Goal: Task Accomplishment & Management: Use online tool/utility

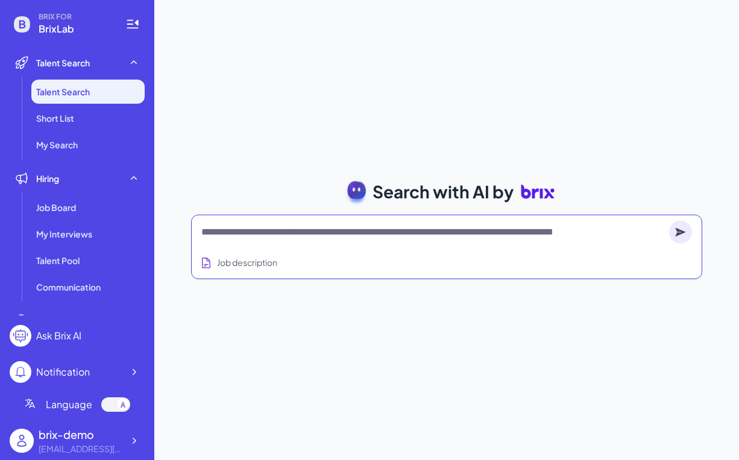
click at [321, 225] on textarea at bounding box center [432, 232] width 463 height 14
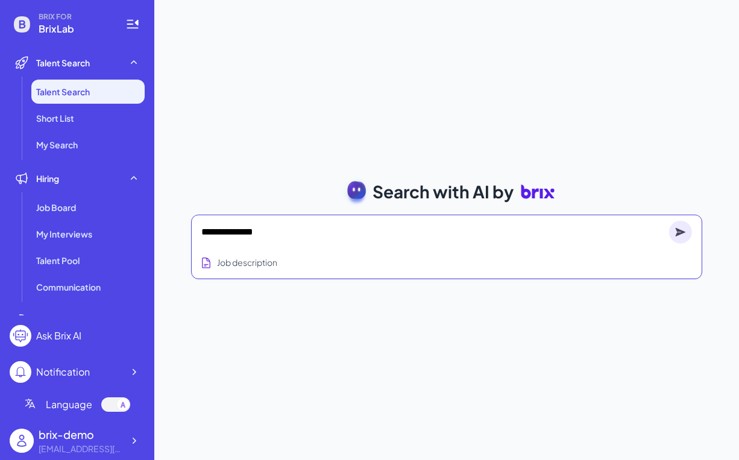
type textarea "**********"
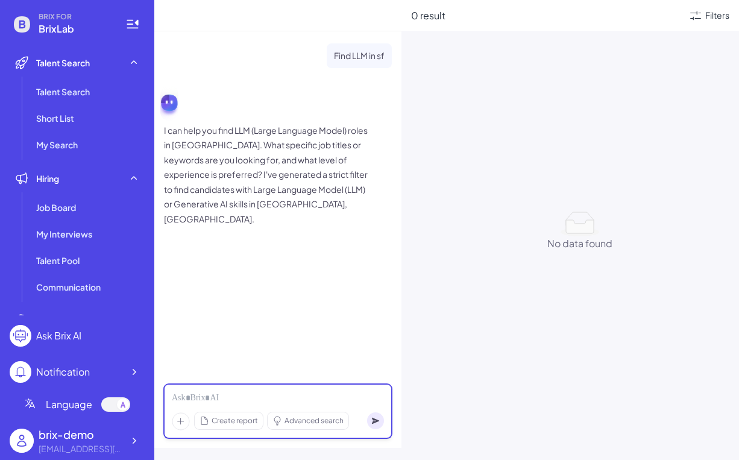
click at [303, 395] on div at bounding box center [278, 398] width 212 height 13
click at [713, 16] on div "Filters" at bounding box center [717, 15] width 24 height 13
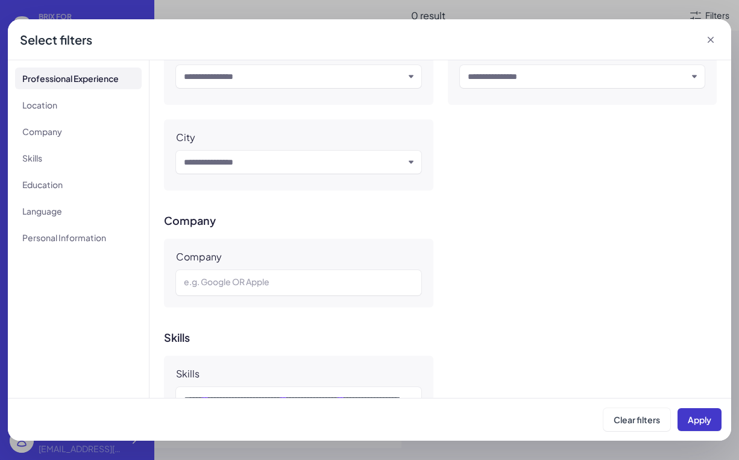
scroll to position [453, 0]
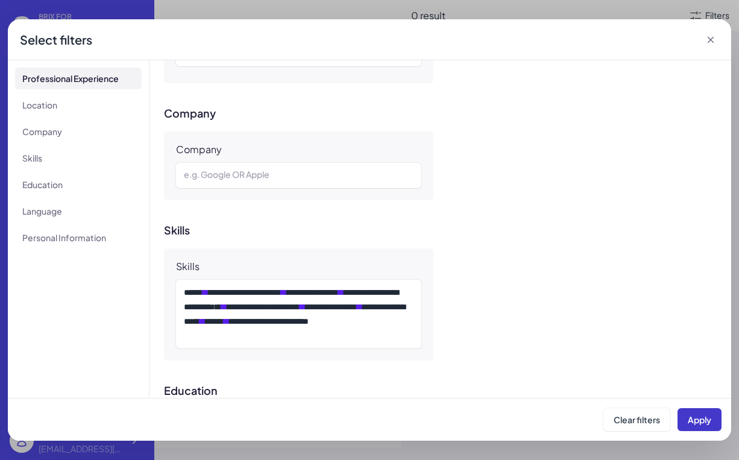
click at [701, 422] on span "Apply" at bounding box center [700, 419] width 24 height 11
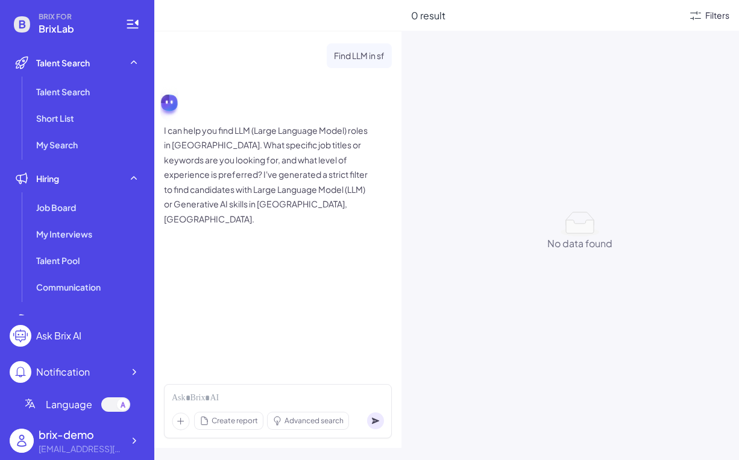
click at [713, 13] on div "Filters" at bounding box center [717, 15] width 24 height 13
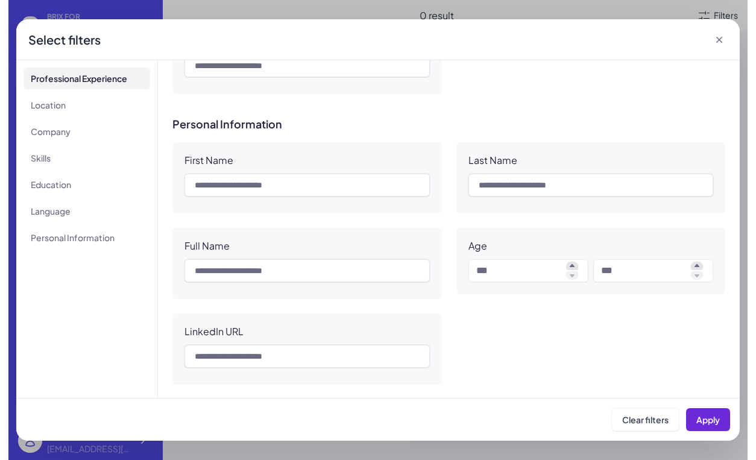
scroll to position [1059, 0]
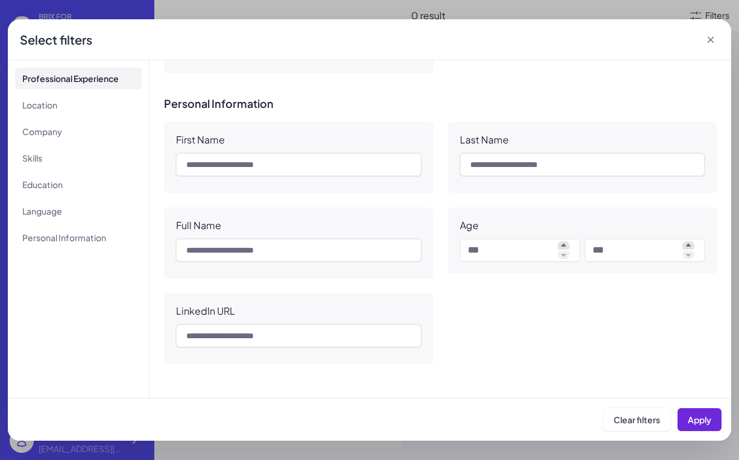
click at [709, 43] on icon at bounding box center [710, 40] width 12 height 12
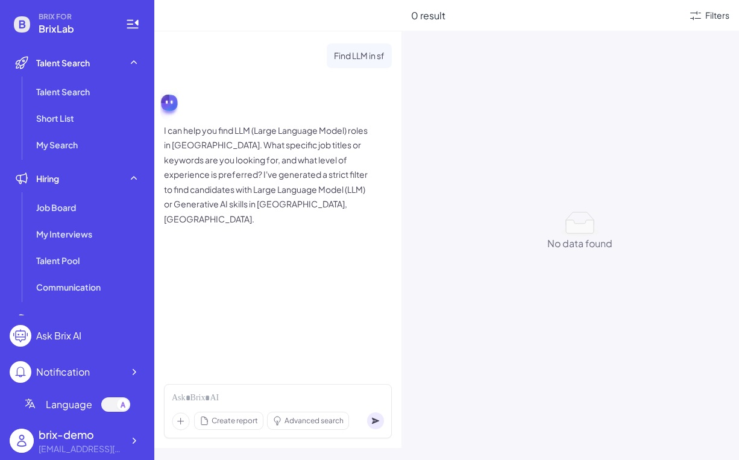
click at [547, 153] on div "0 result Filters No data found No data found" at bounding box center [569, 230] width 337 height 460
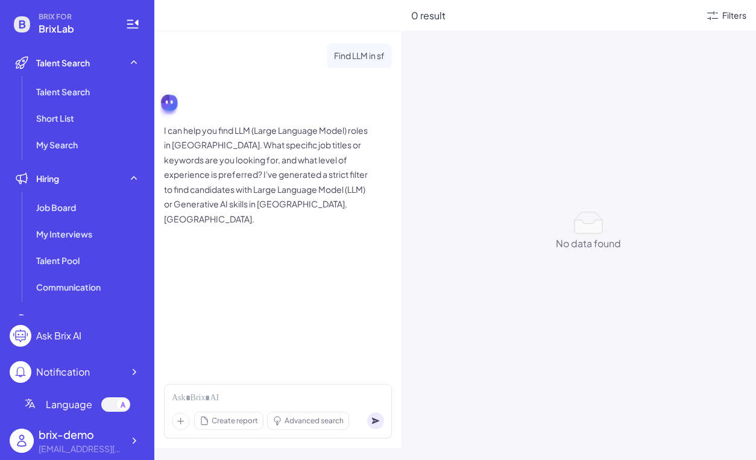
click at [734, 20] on div "Filters" at bounding box center [734, 15] width 24 height 13
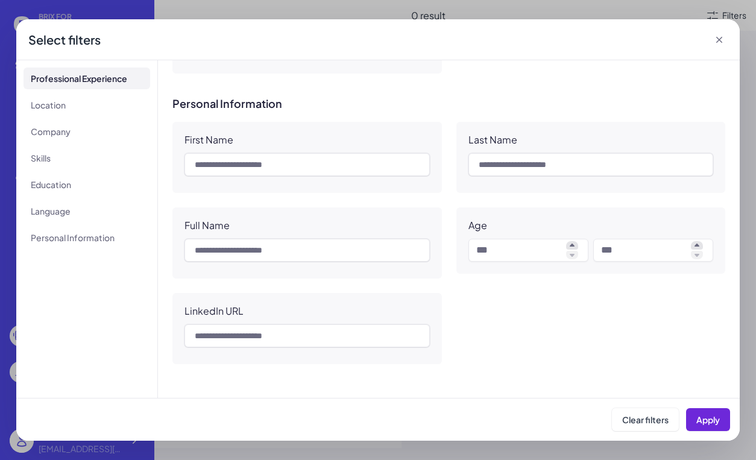
click at [721, 35] on icon at bounding box center [719, 40] width 12 height 12
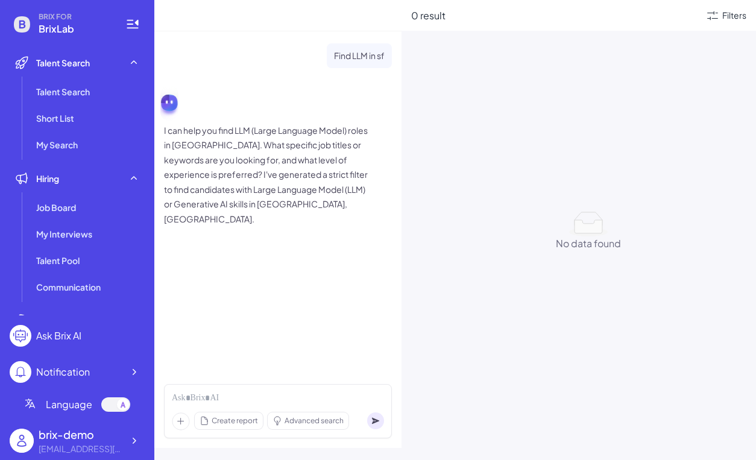
click at [277, 104] on div "I can help you find LLM (Large Language Model) roles in San Francisco. What spe…" at bounding box center [278, 154] width 228 height 143
click at [92, 91] on li "Talent Search" at bounding box center [87, 92] width 113 height 24
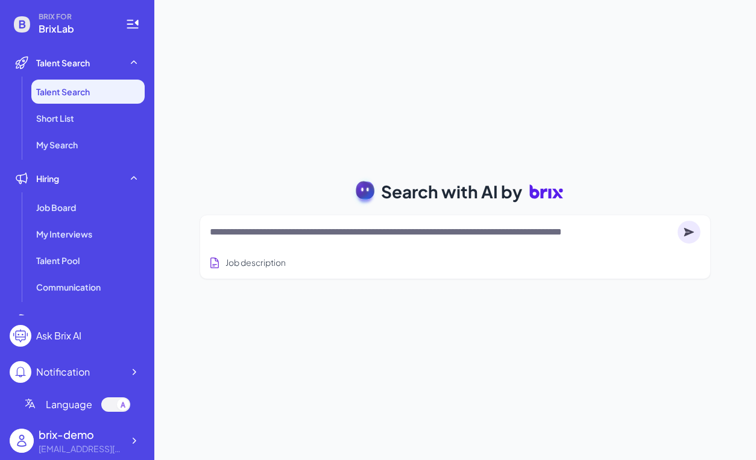
click at [305, 216] on div "Job description" at bounding box center [454, 247] width 511 height 64
click at [371, 228] on textarea at bounding box center [441, 232] width 463 height 14
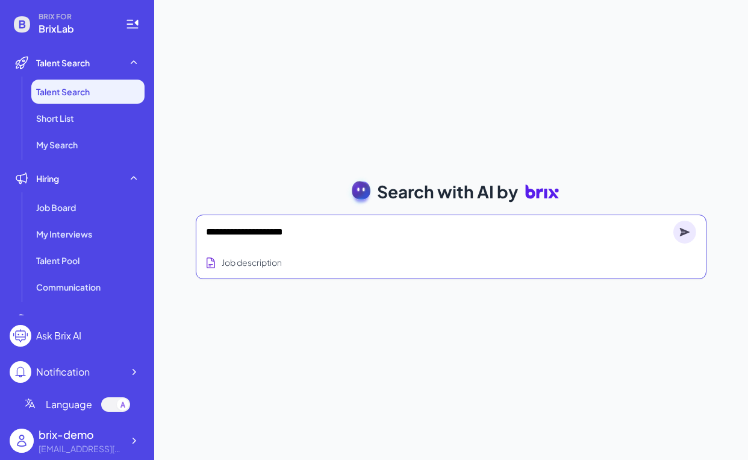
type textarea "**********"
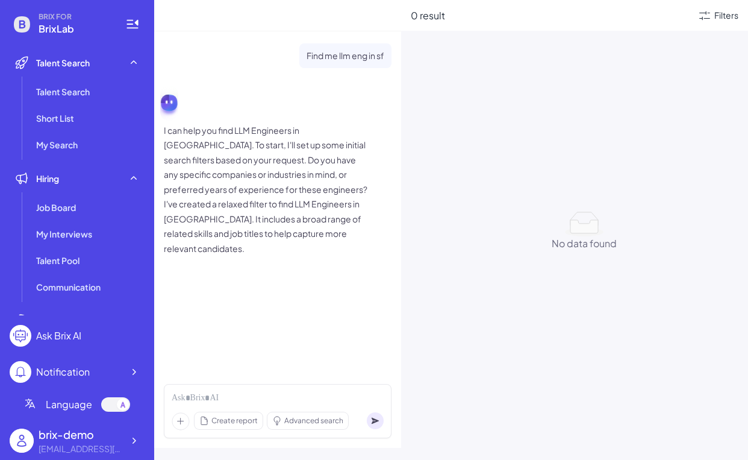
click at [533, 140] on div "0 result Filters No data found No data found" at bounding box center [574, 230] width 347 height 460
click at [695, 19] on div "0 result" at bounding box center [554, 15] width 287 height 14
click at [713, 18] on div "Filters" at bounding box center [718, 15] width 41 height 14
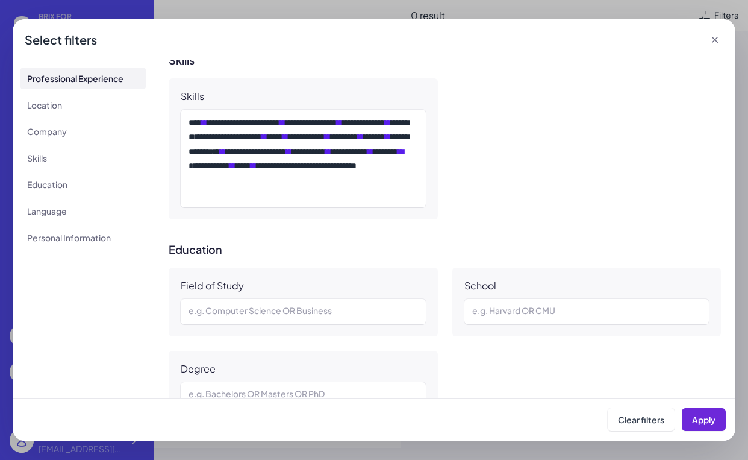
scroll to position [603, 0]
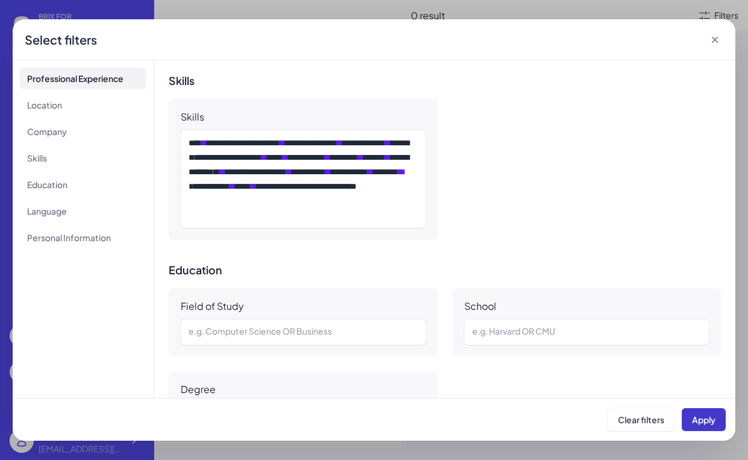
click at [701, 415] on span "Apply" at bounding box center [704, 419] width 24 height 11
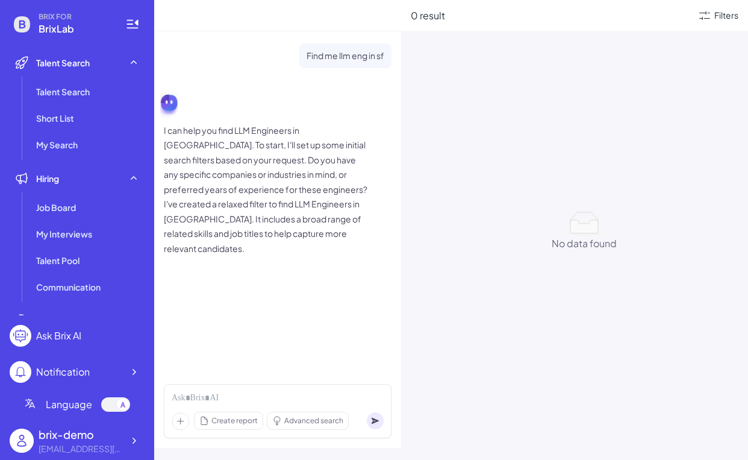
click at [718, 24] on div "0 result Filters" at bounding box center [574, 15] width 347 height 31
click at [717, 17] on div "Filters" at bounding box center [727, 15] width 24 height 13
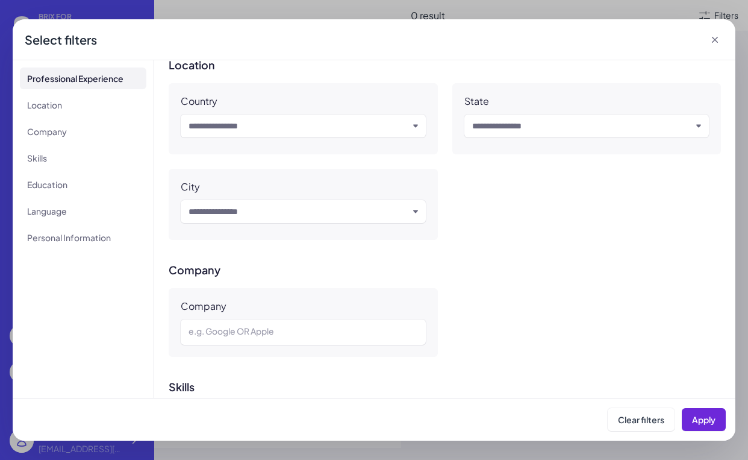
scroll to position [0, 0]
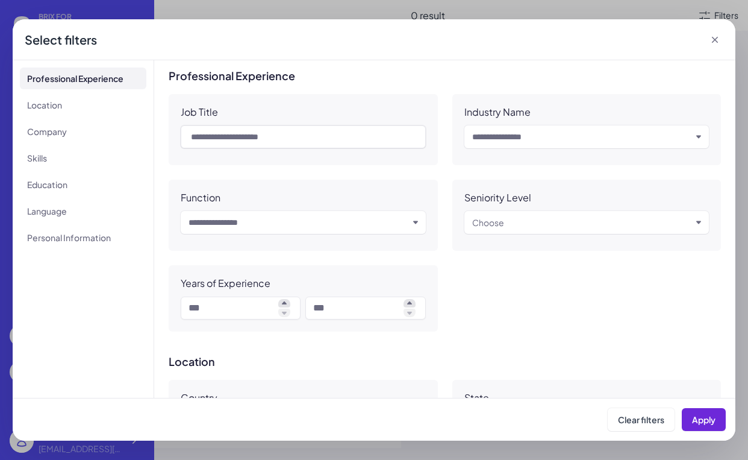
click at [646, 434] on div "Clear filters Apply" at bounding box center [374, 419] width 723 height 43
click at [639, 423] on span "Clear filters" at bounding box center [641, 419] width 46 height 11
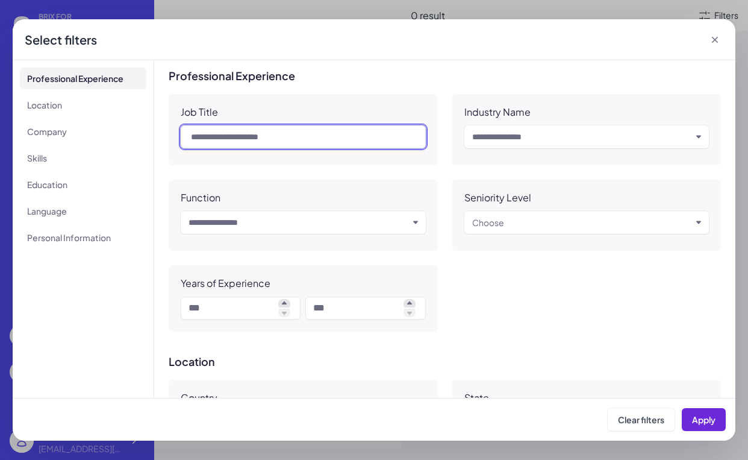
click at [292, 137] on input "text" at bounding box center [303, 136] width 245 height 23
type input "********"
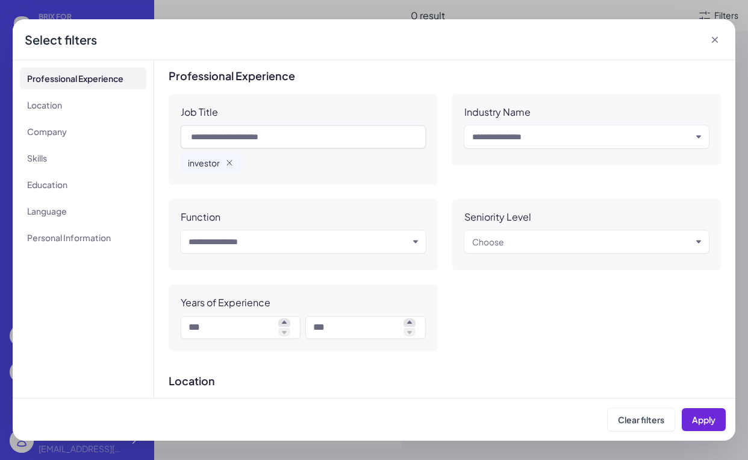
click at [731, 427] on div "Clear filters Apply" at bounding box center [374, 419] width 723 height 43
click at [711, 421] on span "Apply" at bounding box center [704, 419] width 24 height 11
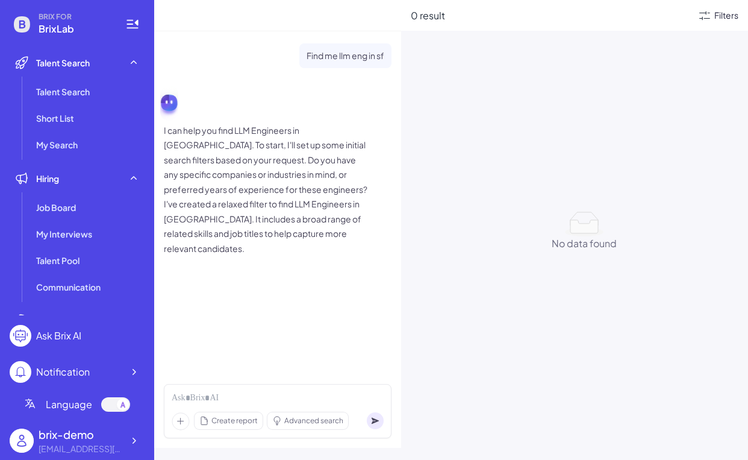
click at [720, 16] on div "Filters" at bounding box center [727, 15] width 24 height 13
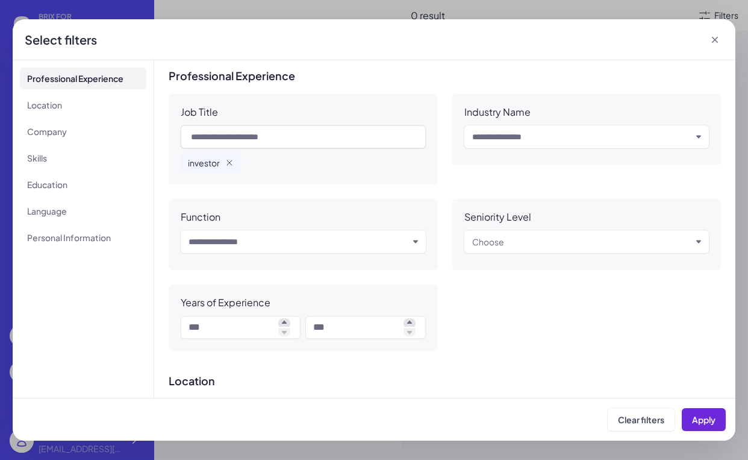
click at [227, 168] on div "investor" at bounding box center [211, 162] width 61 height 19
click at [228, 164] on icon "button" at bounding box center [230, 163] width 10 height 10
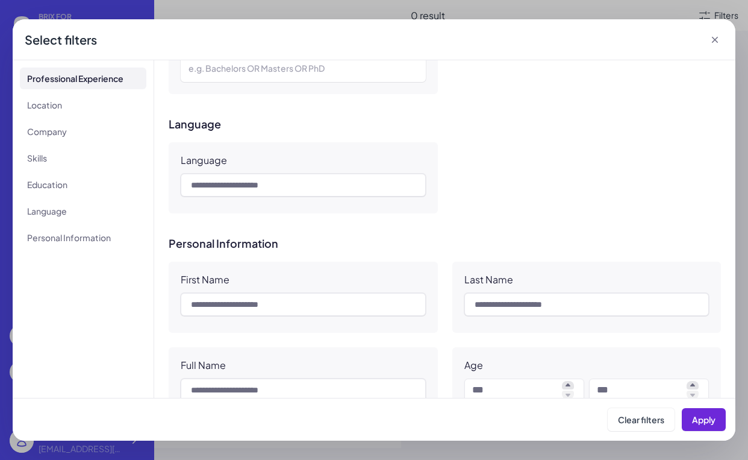
scroll to position [610, 0]
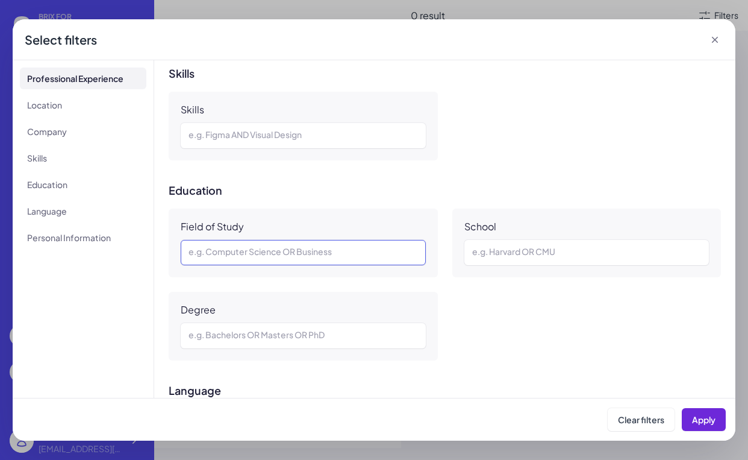
click at [318, 259] on div at bounding box center [304, 252] width 230 height 14
click at [300, 127] on div "e.g. Figma AND Visual Design" at bounding box center [303, 135] width 245 height 25
click at [300, 131] on div at bounding box center [304, 135] width 230 height 14
click at [713, 42] on icon at bounding box center [715, 40] width 6 height 6
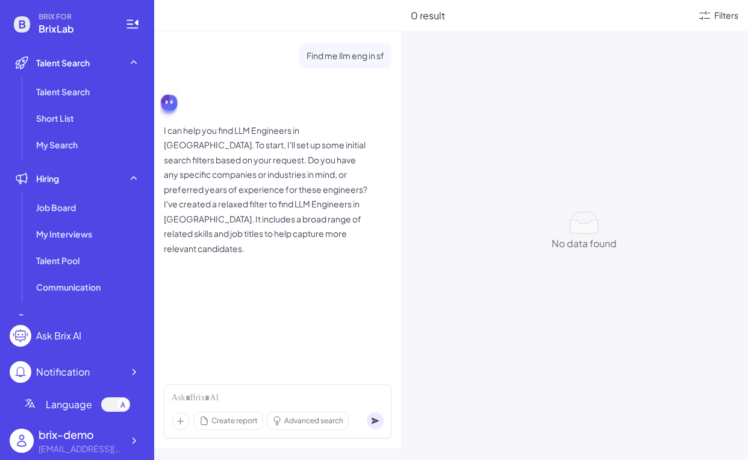
click at [330, 90] on div "I can help you find LLM Engineers in San Francisco. To start, I'll set up some …" at bounding box center [278, 169] width 228 height 173
click at [309, 81] on div "Find me llm eng in sf I can help you find LLM Engineers in San Francisco. To st…" at bounding box center [278, 154] width 228 height 222
click at [730, 10] on div "Filters" at bounding box center [727, 15] width 24 height 13
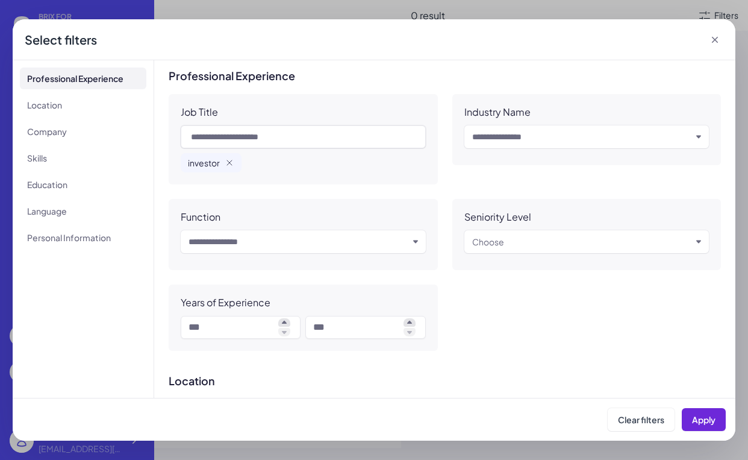
click at [728, 36] on div "Select filters" at bounding box center [374, 39] width 723 height 41
click at [720, 36] on icon at bounding box center [715, 40] width 12 height 12
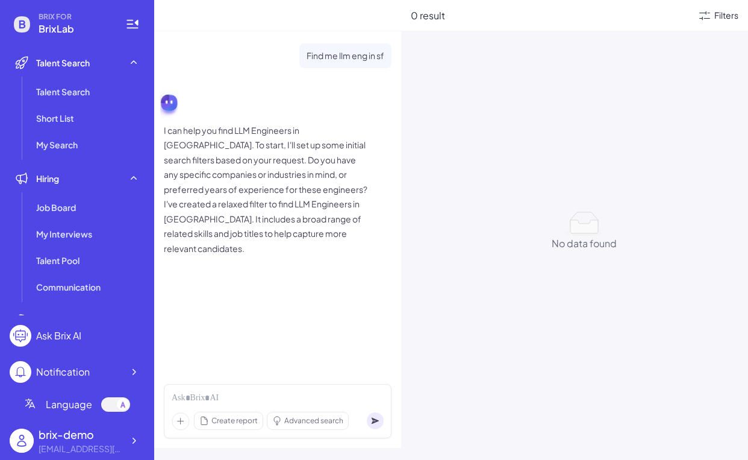
click at [716, 15] on div "Filters" at bounding box center [727, 15] width 24 height 13
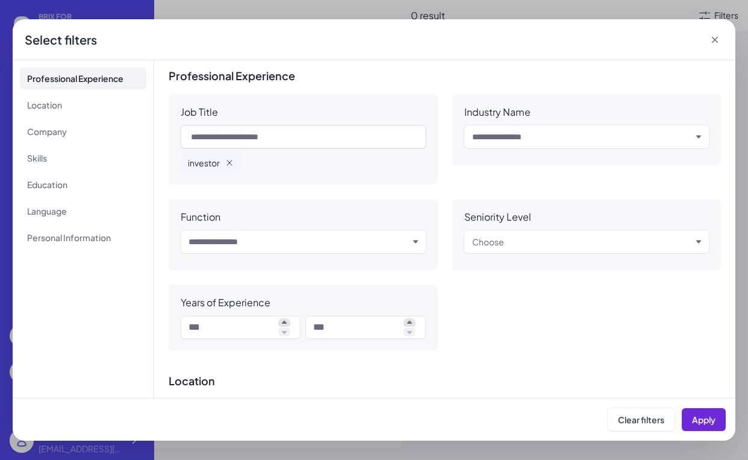
click at [230, 165] on icon "button" at bounding box center [230, 163] width 10 height 10
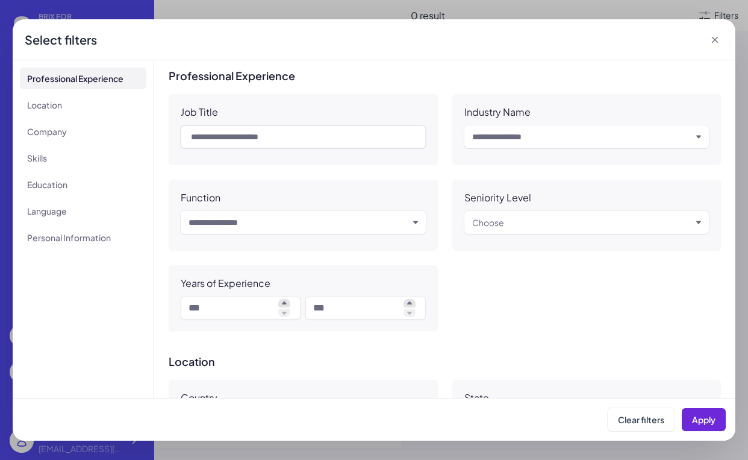
click at [242, 151] on div at bounding box center [303, 139] width 245 height 28
click at [714, 40] on icon at bounding box center [715, 40] width 6 height 6
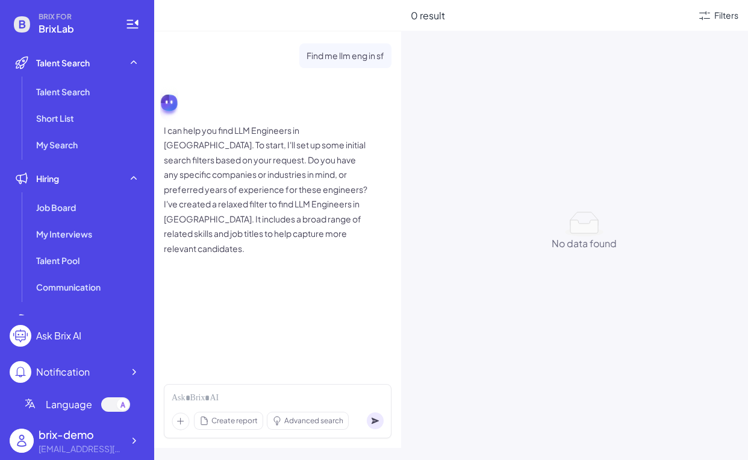
click at [444, 236] on div "No data found No data found" at bounding box center [584, 231] width 347 height 39
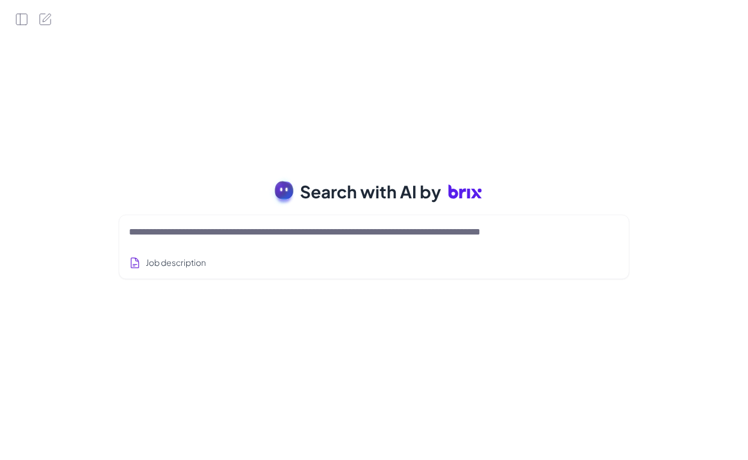
click at [233, 222] on div at bounding box center [374, 232] width 491 height 24
click at [230, 227] on textarea at bounding box center [360, 232] width 462 height 14
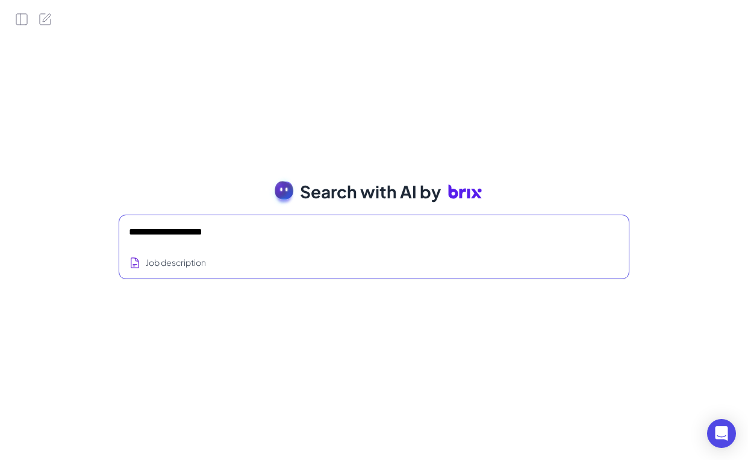
type textarea "**********"
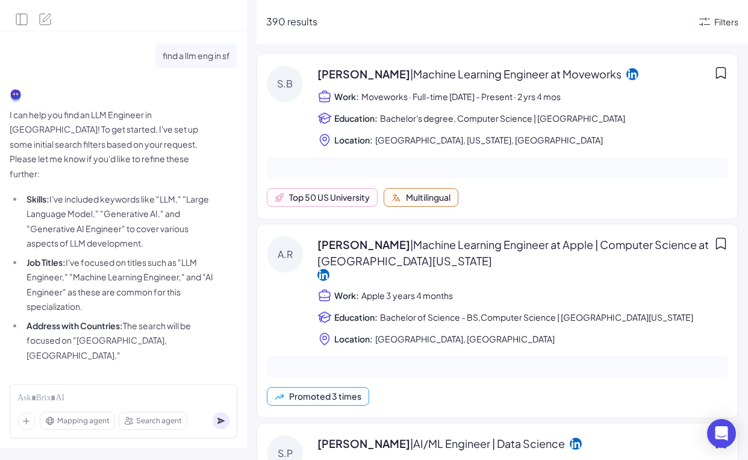
click at [393, 51] on div "390 results Filters [PERSON_NAME] | Machine Learning Engineer at Moveworks Work…" at bounding box center [503, 230] width 492 height 460
click at [90, 406] on div "Mapping agent Search agent" at bounding box center [124, 411] width 228 height 54
click at [90, 405] on div "Mapping agent Search agent" at bounding box center [124, 411] width 228 height 54
click at [92, 401] on div at bounding box center [123, 398] width 212 height 13
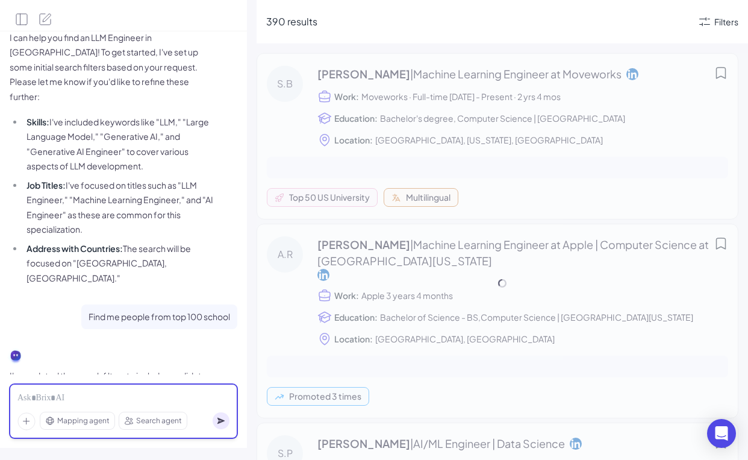
scroll to position [137, 0]
